Goal: Task Accomplishment & Management: Manage account settings

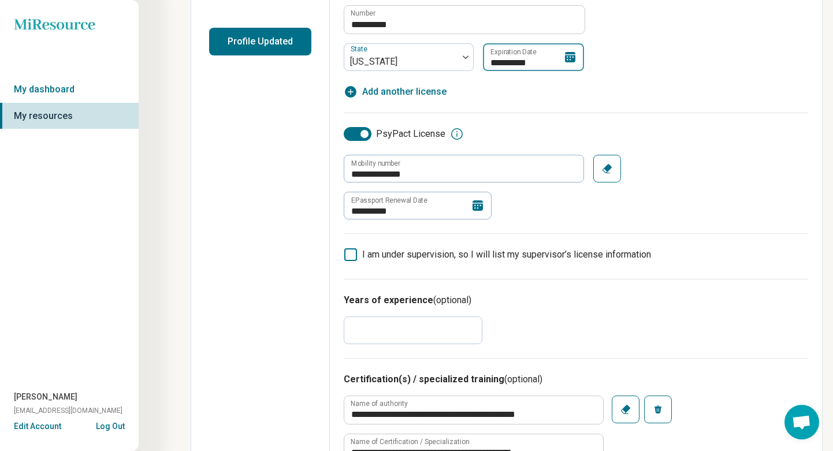
scroll to position [299, 0]
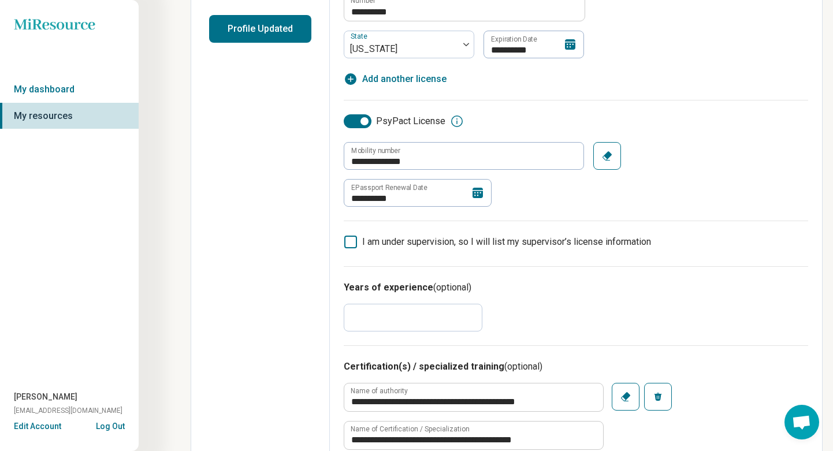
click at [478, 191] on icon at bounding box center [478, 193] width 14 height 14
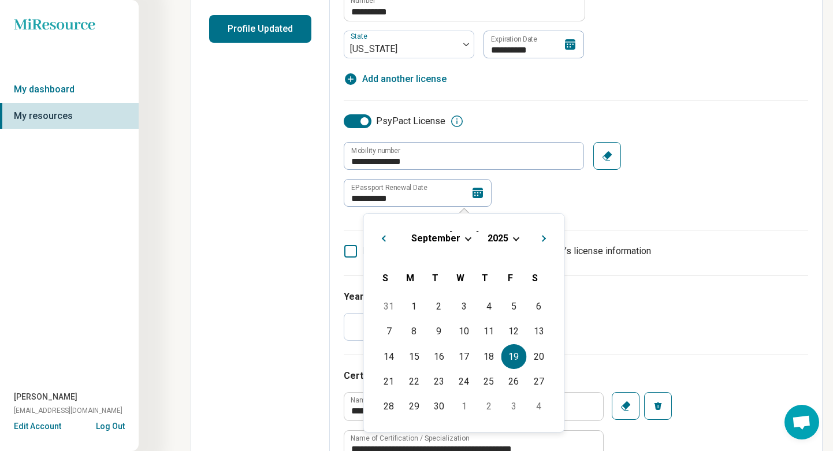
click at [519, 240] on div "[DATE]" at bounding box center [464, 238] width 182 height 12
click at [512, 240] on div "[DATE]" at bounding box center [464, 238] width 182 height 12
click at [515, 238] on span "Choose Date" at bounding box center [516, 237] width 6 height 6
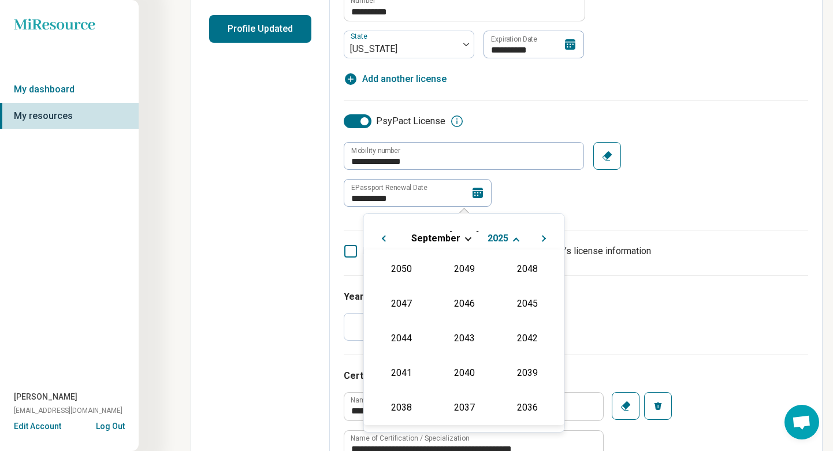
scroll to position [209, 0]
click at [397, 337] on div "2026" at bounding box center [401, 337] width 56 height 21
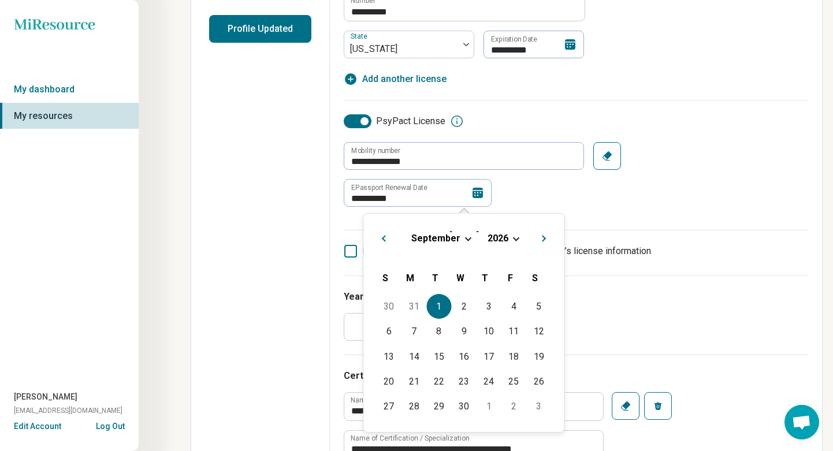
click at [441, 311] on div "1" at bounding box center [438, 306] width 25 height 25
type textarea "*"
type input "**********"
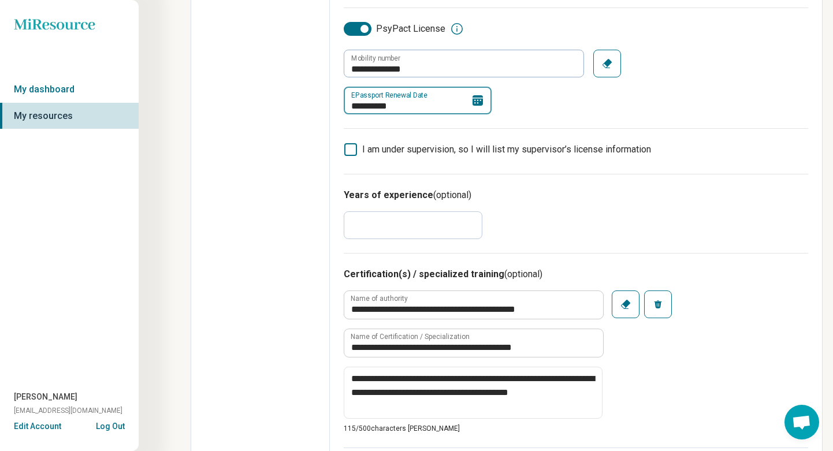
scroll to position [0, 0]
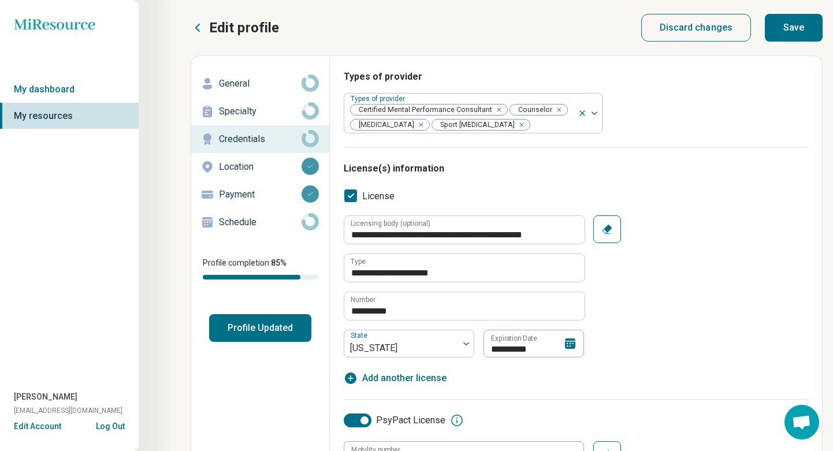
click at [778, 33] on button "Save" at bounding box center [794, 28] width 58 height 28
type textarea "*"
